Goal: Navigation & Orientation: Find specific page/section

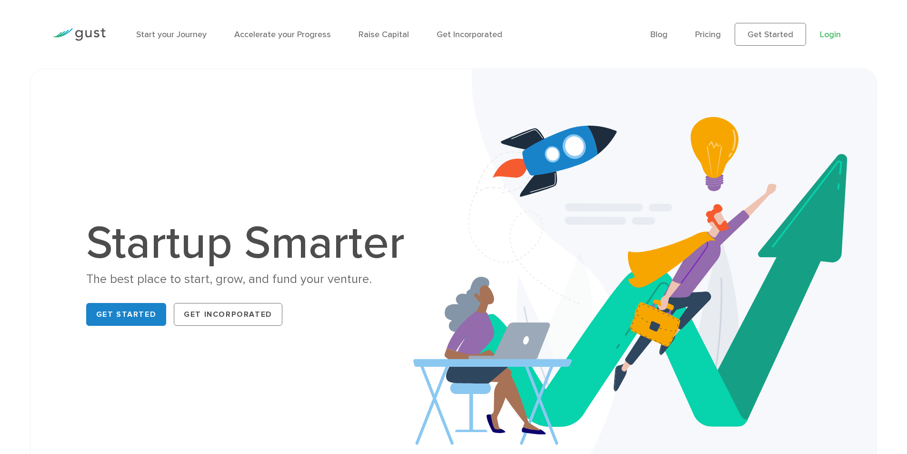
click at [826, 35] on link "Login" at bounding box center [830, 35] width 21 height 10
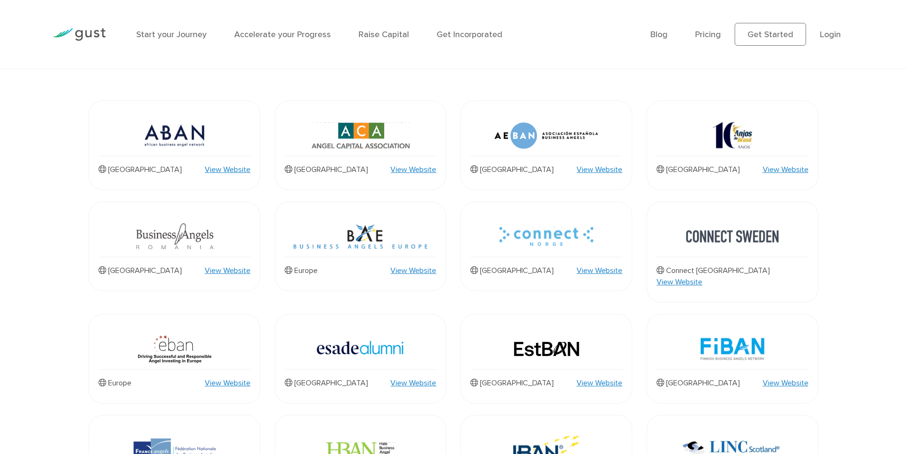
scroll to position [241, 0]
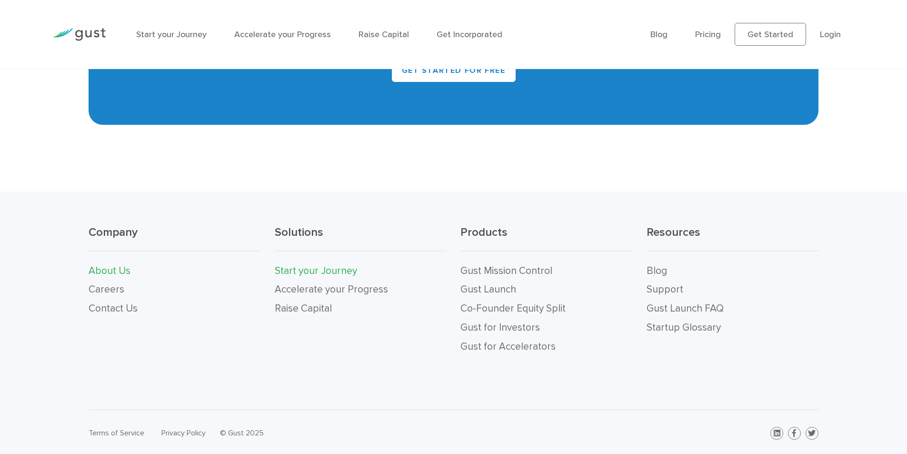
scroll to position [1044, 0]
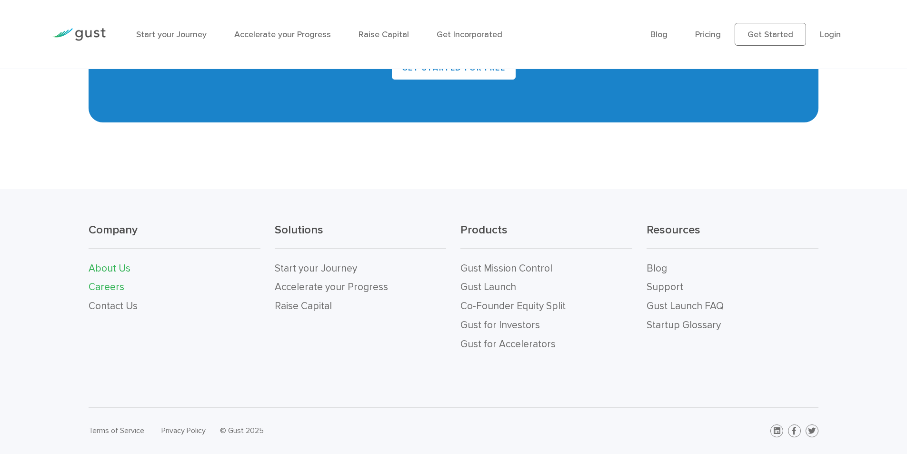
click at [94, 285] on link "Careers" at bounding box center [107, 287] width 36 height 12
click at [117, 310] on link "Contact Us" at bounding box center [113, 306] width 49 height 12
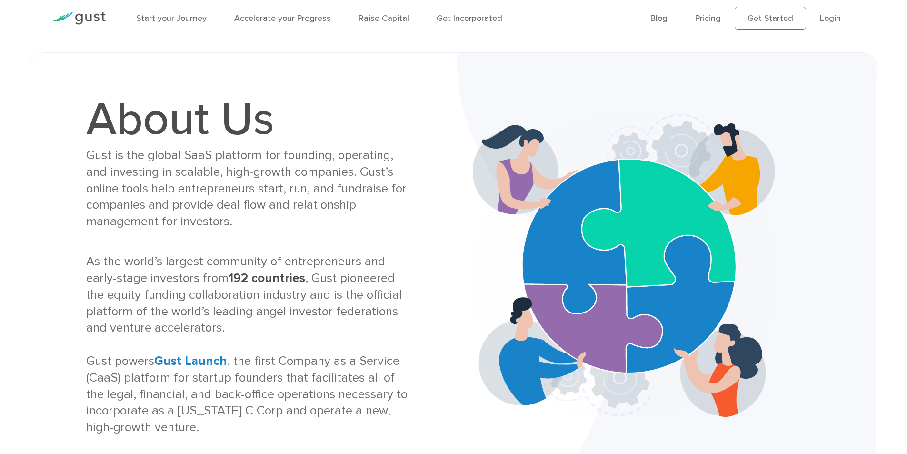
scroll to position [0, 0]
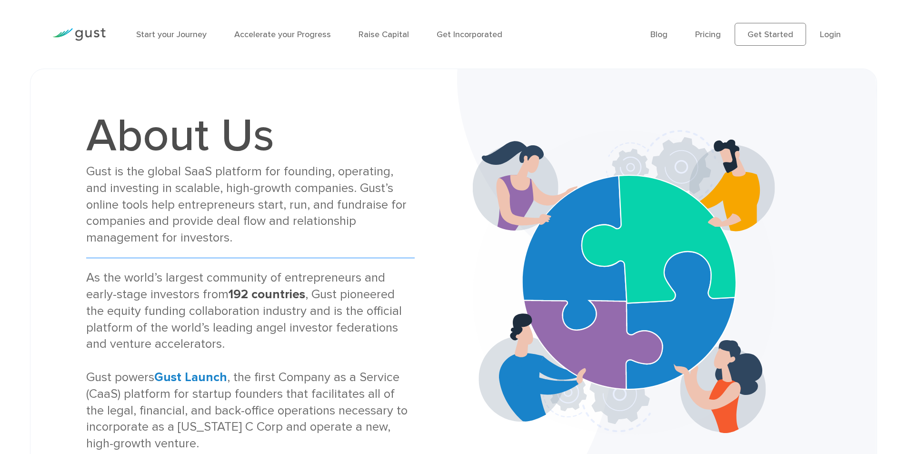
click at [88, 30] on img at bounding box center [78, 34] width 53 height 13
